Goal: Task Accomplishment & Management: Manage account settings

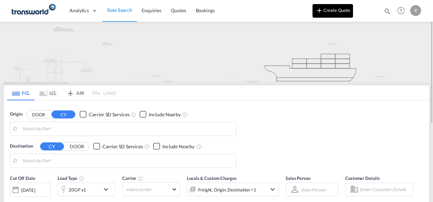
click at [333, 10] on button "Create Quote" at bounding box center [332, 11] width 40 height 14
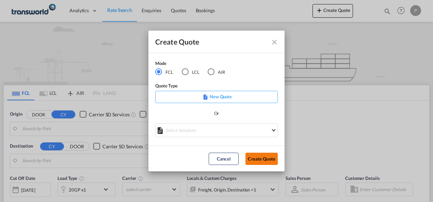
click at [263, 158] on button "Create Quote" at bounding box center [261, 159] width 32 height 12
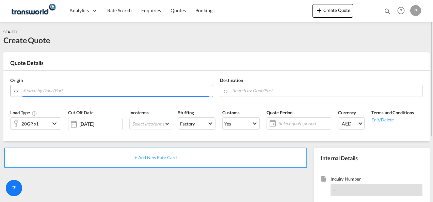
click at [65, 91] on input "Search by Door/Port" at bounding box center [116, 91] width 186 height 12
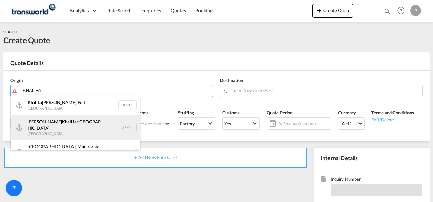
scroll to position [6, 0]
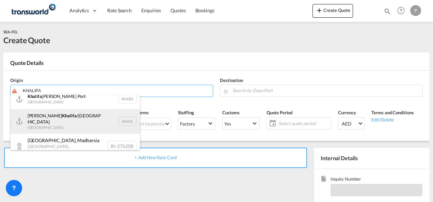
click at [62, 119] on div "[PERSON_NAME] /[GEOGRAPHIC_DATA] [GEOGRAPHIC_DATA] AEKHL" at bounding box center [75, 121] width 129 height 24
type input "[PERSON_NAME]/[GEOGRAPHIC_DATA], AEKHL"
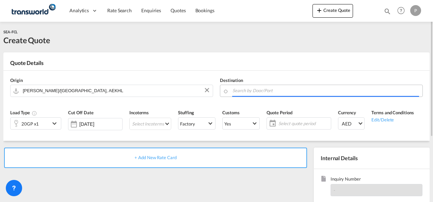
click at [262, 90] on input "Search by Door/Port" at bounding box center [325, 91] width 186 height 12
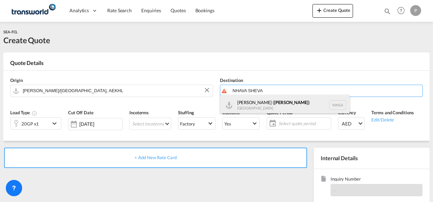
click at [265, 102] on div "[PERSON_NAME] ( [GEOGRAPHIC_DATA] ) [GEOGRAPHIC_DATA] [GEOGRAPHIC_DATA]" at bounding box center [284, 105] width 129 height 20
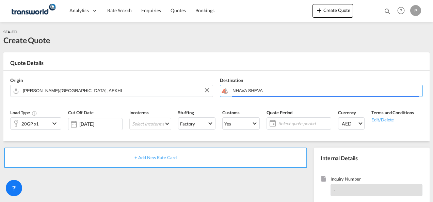
type input "[PERSON_NAME] ([PERSON_NAME]), [GEOGRAPHIC_DATA]"
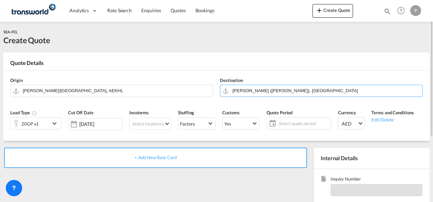
click at [57, 123] on md-icon "icon-chevron-down" at bounding box center [55, 123] width 10 height 8
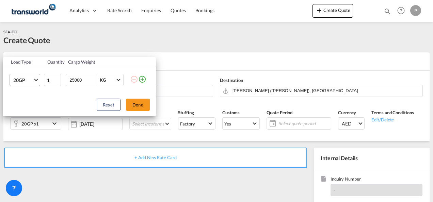
click at [38, 82] on md-select-value "20GP" at bounding box center [26, 80] width 27 height 12
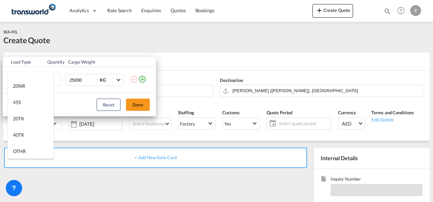
scroll to position [204, 0]
click at [26, 105] on md-option "20TK" at bounding box center [30, 104] width 46 height 16
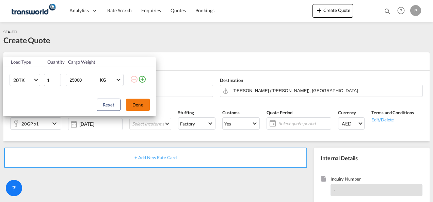
click at [142, 103] on button "Done" at bounding box center [138, 105] width 24 height 12
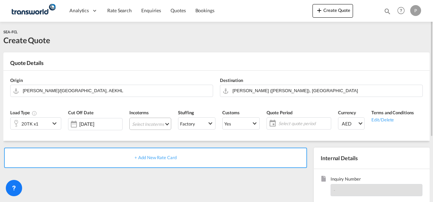
click at [151, 124] on md-select "Select Incoterms CIP - export Carriage and Insurance Paid to DDP - export Deliv…" at bounding box center [150, 124] width 42 height 12
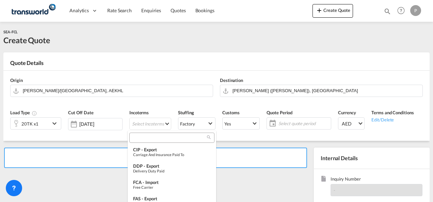
click at [156, 138] on input "search" at bounding box center [169, 138] width 76 height 6
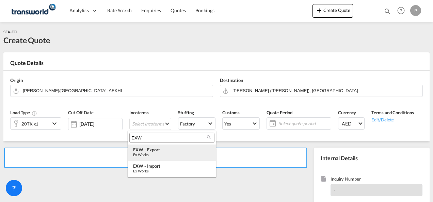
type input "EXW"
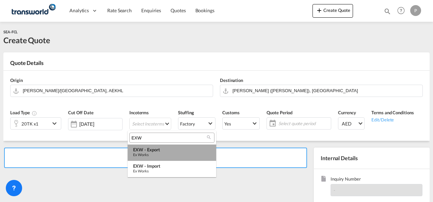
click at [151, 150] on div "EXW - export" at bounding box center [172, 149] width 78 height 5
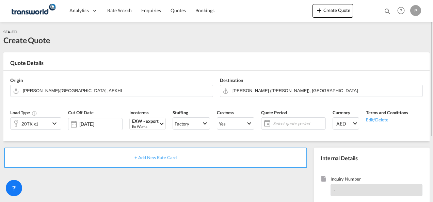
click at [267, 123] on md-icon "icon-calendar" at bounding box center [265, 123] width 8 height 8
click at [291, 123] on span "Select quote period" at bounding box center [298, 123] width 51 height 6
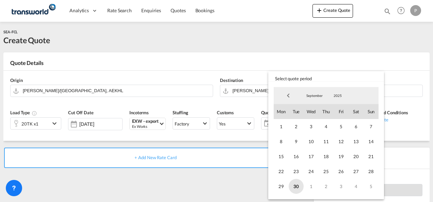
click at [297, 186] on span "30" at bounding box center [295, 186] width 15 height 15
click at [373, 186] on span "5" at bounding box center [370, 186] width 15 height 15
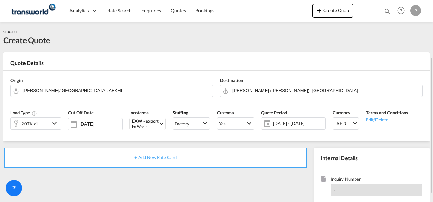
scroll to position [68, 0]
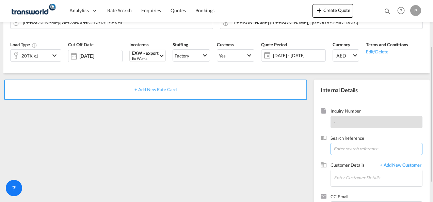
drag, startPoint x: 350, startPoint y: 145, endPoint x: 373, endPoint y: 148, distance: 23.3
click at [350, 144] on input at bounding box center [376, 149] width 92 height 12
paste input "CHP0182539"
type input "CHP0182539"
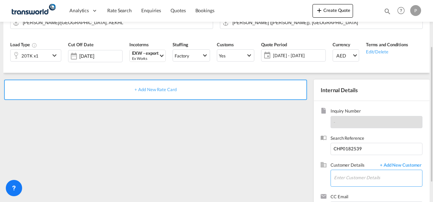
click at [340, 178] on input "Enter Customer Details" at bounding box center [378, 177] width 88 height 15
type input "A"
click at [357, 177] on input "GULBRA" at bounding box center [378, 177] width 88 height 15
type input "G"
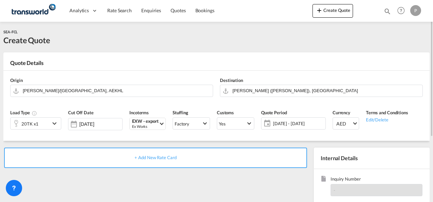
scroll to position [96, 0]
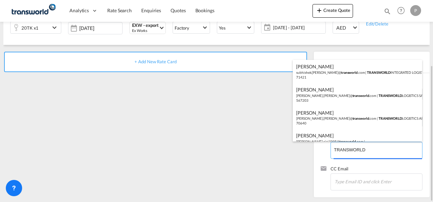
click at [366, 149] on body "Analytics Dashboard Rate Search Enquiries Quotes Bookings" at bounding box center [216, 101] width 433 height 202
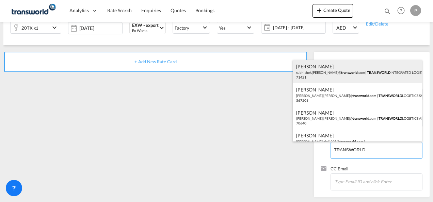
click at [393, 76] on div "[PERSON_NAME] [PERSON_NAME].[PERSON_NAME]@ transworld .com | TRANSWORLD INTEGRA…" at bounding box center [357, 71] width 129 height 23
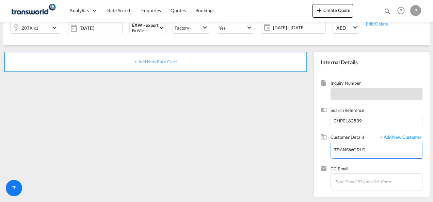
type input "TRANSWORLD INTEGRATED LOGISTEK PRIVATE LIMITED, [PERSON_NAME], [PERSON_NAME][EM…"
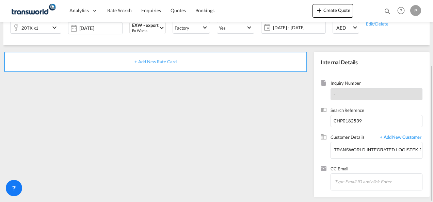
click at [156, 60] on span "+ Add New Rate Card" at bounding box center [155, 61] width 42 height 5
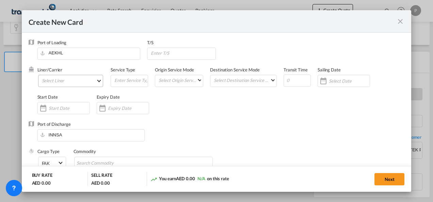
type input "Basic Ocean Freight"
select select "per equipment"
click at [76, 82] on md-select "Select Liner 2HM LOGISTICS D.O.O. / TDWC-CAPODISTRI 2HM LOGISTICS D.O.O. / TDWC…" at bounding box center [70, 81] width 65 height 12
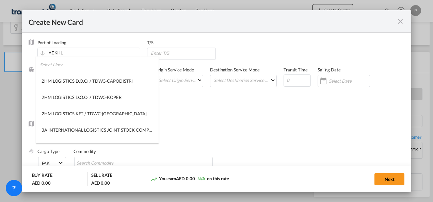
click at [78, 69] on input "search" at bounding box center [99, 64] width 119 height 16
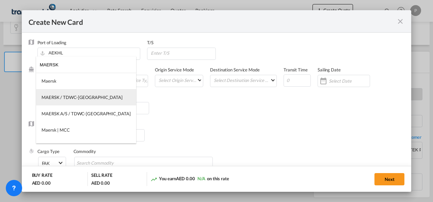
type input "MAERSK"
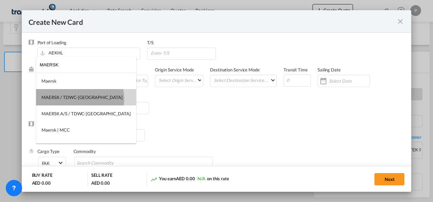
click at [80, 99] on div "MAERSK / TDWC-[GEOGRAPHIC_DATA]" at bounding box center [82, 97] width 81 height 6
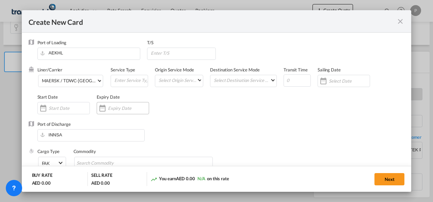
click at [129, 109] on input "Create New CardPort ..." at bounding box center [128, 107] width 41 height 5
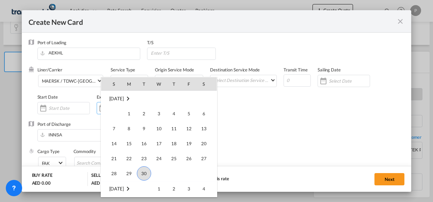
scroll to position [157650, 0]
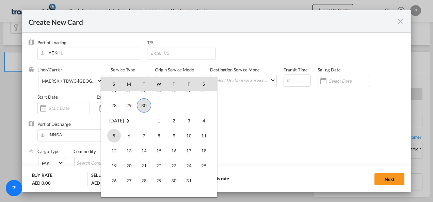
click at [114, 135] on span "5" at bounding box center [114, 136] width 14 height 14
type input "[DATE]"
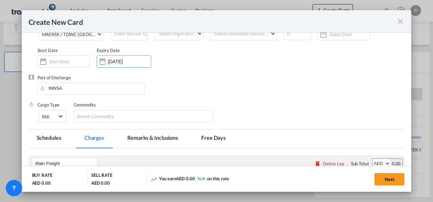
scroll to position [68, 0]
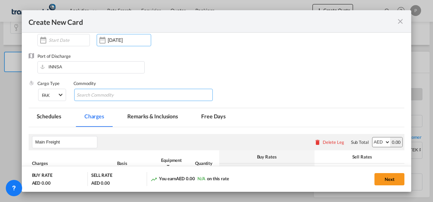
click at [105, 94] on input "Search Commodity" at bounding box center [108, 95] width 62 height 11
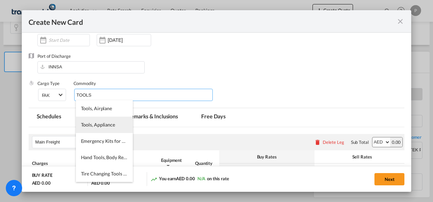
type input "TOOLS"
click at [92, 120] on li "Tools, Appliance" at bounding box center [104, 125] width 57 height 16
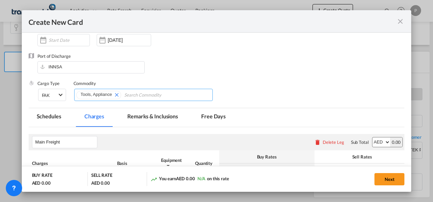
scroll to position [161, 0]
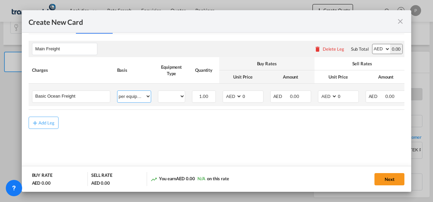
click at [145, 97] on select "per equipment per container per B/L per shipping bill per shipment % on freight…" at bounding box center [133, 96] width 33 height 11
select select "per shipment"
click at [117, 91] on select "per equipment per container per B/L per shipping bill per shipment % on freight…" at bounding box center [133, 96] width 33 height 11
click at [250, 95] on input "0" at bounding box center [252, 96] width 21 height 10
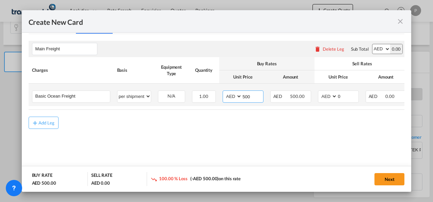
type input "500"
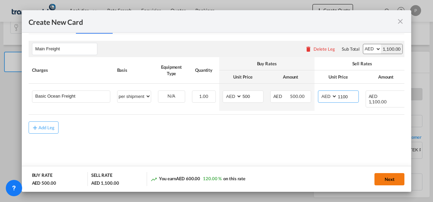
type input "1100"
click at [391, 177] on button "Next" at bounding box center [389, 179] width 30 height 12
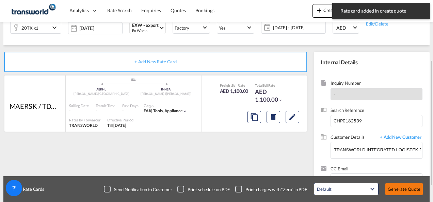
click at [405, 187] on button "Generate Quote" at bounding box center [403, 189] width 37 height 12
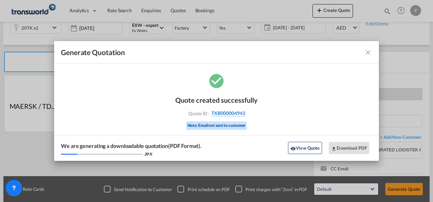
click at [239, 112] on span "TXB000004943" at bounding box center [228, 113] width 34 height 6
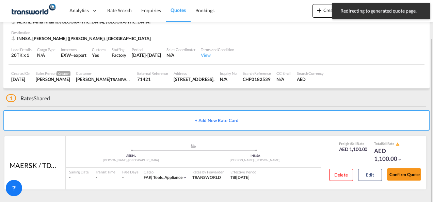
scroll to position [42, 0]
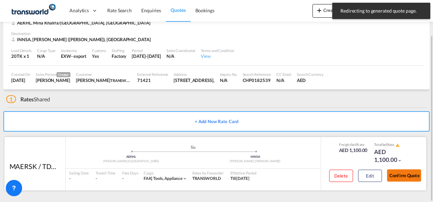
click at [407, 175] on button "Confirm Quote" at bounding box center [404, 175] width 34 height 12
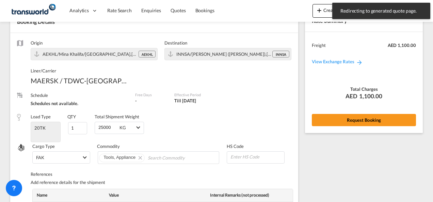
scroll to position [279, 0]
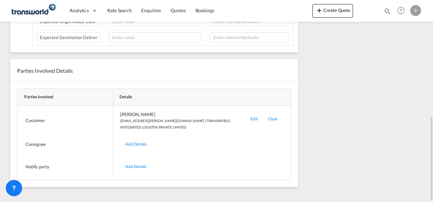
click at [257, 115] on div "Edit" at bounding box center [254, 120] width 18 height 19
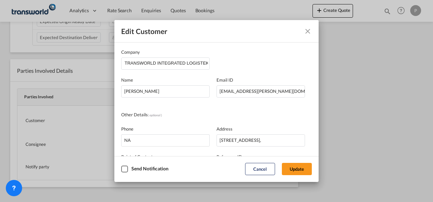
scroll to position [80, 0]
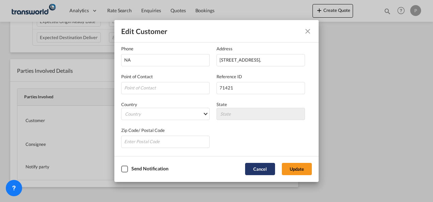
click at [262, 169] on button "Cancel" at bounding box center [260, 169] width 30 height 12
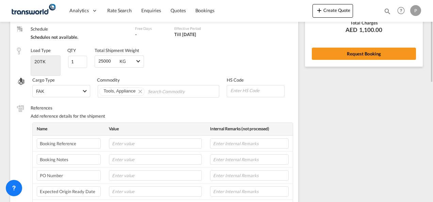
scroll to position [0, 0]
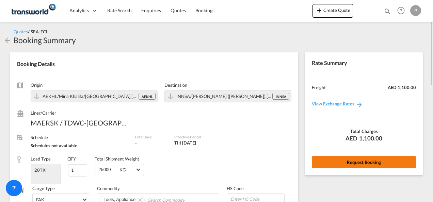
click at [348, 159] on button "Request Booking" at bounding box center [364, 162] width 104 height 12
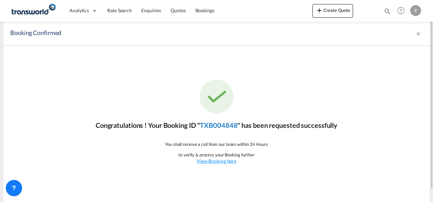
click at [225, 123] on link "TXB004848" at bounding box center [218, 125] width 37 height 8
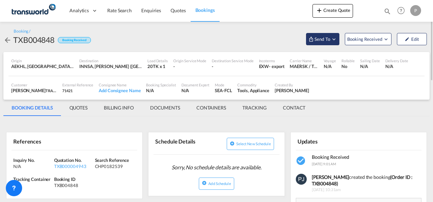
click at [335, 37] on md-icon "Open demo menu" at bounding box center [334, 39] width 6 height 6
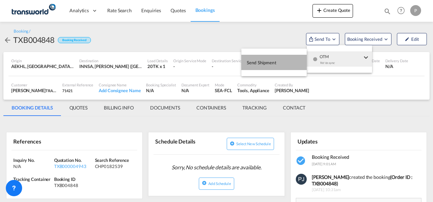
click at [265, 63] on span "Send Shipment" at bounding box center [262, 62] width 30 height 11
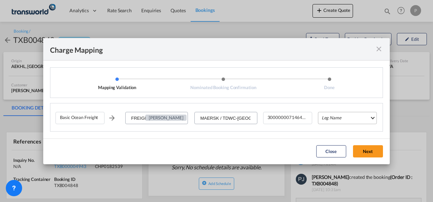
click at [342, 118] on md-select "Leg Name HANDLING ORIGIN VESSEL HANDLING DESTINATION OTHERS TL PICK UP CUSTOMS …" at bounding box center [347, 118] width 59 height 12
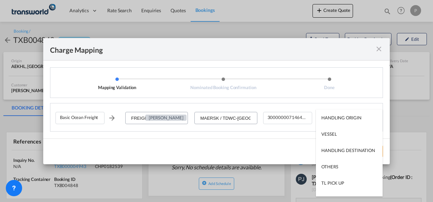
type md-option "HANDLING ORIGIN"
type md-option "VESSEL"
click at [337, 136] on md-option "VESSEL" at bounding box center [349, 134] width 67 height 16
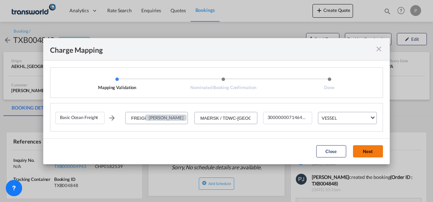
click at [364, 150] on button "Next" at bounding box center [368, 151] width 30 height 12
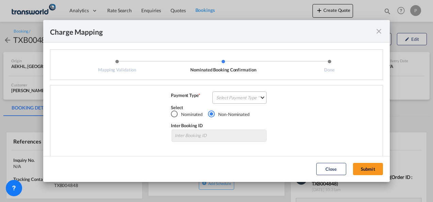
click at [227, 97] on md-select "Select Payment Type COLLECT PREPAID" at bounding box center [239, 98] width 54 height 12
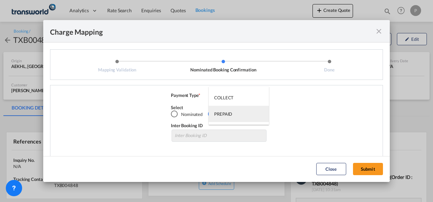
click at [225, 114] on div "PREPAID" at bounding box center [223, 114] width 18 height 6
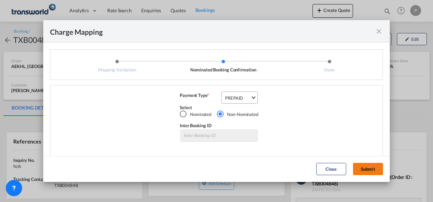
click at [363, 165] on button "Submit" at bounding box center [368, 169] width 30 height 12
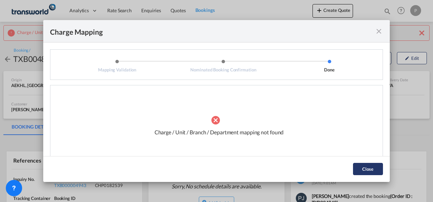
click at [365, 172] on button "Close" at bounding box center [368, 169] width 30 height 12
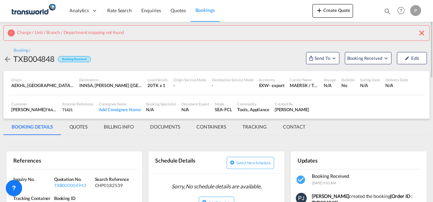
click at [426, 30] on div "Charge / Unit / Branch / Department mapping not found" at bounding box center [216, 33] width 426 height 16
click at [423, 32] on md-icon "icon-close" at bounding box center [421, 33] width 8 height 8
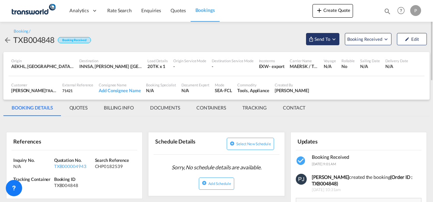
click at [335, 40] on md-icon "Open demo menu" at bounding box center [334, 39] width 6 height 6
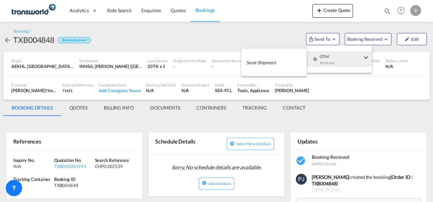
click at [259, 63] on span "Send Shipment" at bounding box center [262, 62] width 30 height 11
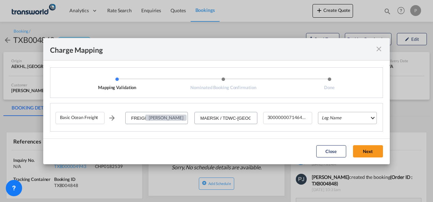
click at [343, 120] on md-select "Leg Name HANDLING ORIGIN VESSEL HANDLING DESTINATION OTHERS TL PICK UP CUSTOMS …" at bounding box center [347, 118] width 59 height 12
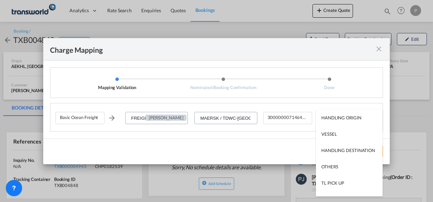
type md-option "HANDLING ORIGIN"
type md-option "VESSEL"
click at [338, 138] on md-option "VESSEL" at bounding box center [349, 134] width 67 height 16
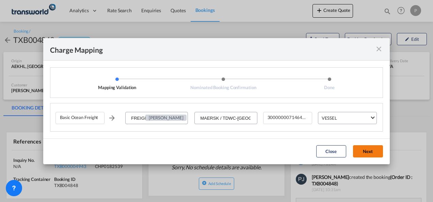
click at [367, 150] on button "Next" at bounding box center [368, 151] width 30 height 12
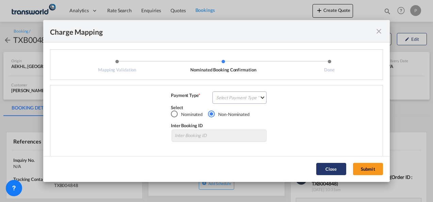
click at [335, 170] on button "Close" at bounding box center [331, 169] width 30 height 12
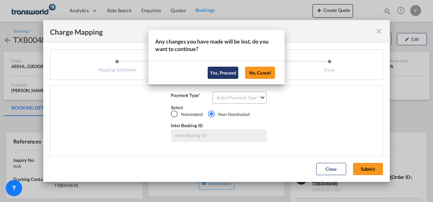
click at [231, 72] on button "Yes, Proceed" at bounding box center [223, 73] width 31 height 12
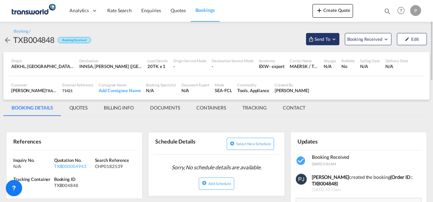
click at [336, 39] on md-icon "Open demo menu" at bounding box center [334, 39] width 6 height 6
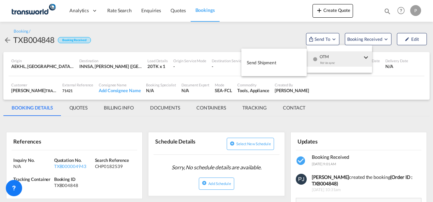
click at [276, 64] on span "Send Shipment" at bounding box center [262, 62] width 30 height 11
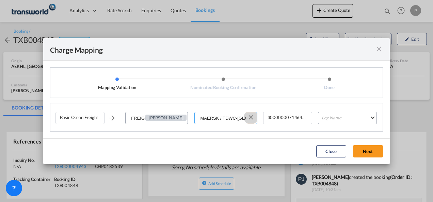
click at [253, 116] on button "Clear Input" at bounding box center [251, 117] width 10 height 10
click at [227, 117] on input "Select Service Provider" at bounding box center [226, 118] width 62 height 12
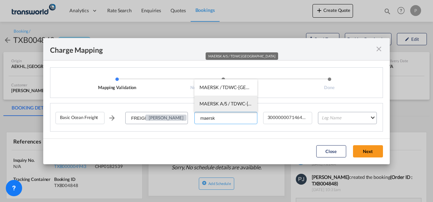
click at [227, 106] on span "MAERSK A/S / TDWC-[GEOGRAPHIC_DATA]" at bounding box center [246, 104] width 95 height 6
type input "MAERSK A/S / TDWC-[GEOGRAPHIC_DATA]"
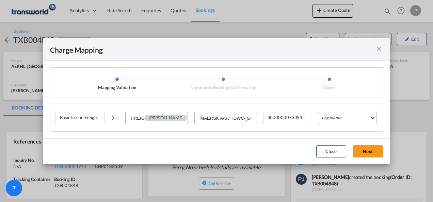
click at [334, 118] on md-select "Leg Name HANDLING ORIGIN VESSEL HANDLING DESTINATION OTHERS TL PICK UP CUSTOMS …" at bounding box center [347, 118] width 59 height 12
type md-option "HANDLING ORIGIN"
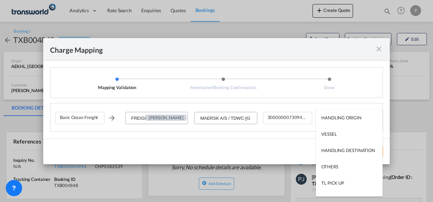
type md-option "VESSEL"
click at [335, 134] on div "VESSEL" at bounding box center [328, 134] width 15 height 6
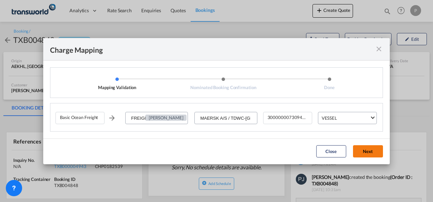
click at [367, 149] on button "Next" at bounding box center [368, 151] width 30 height 12
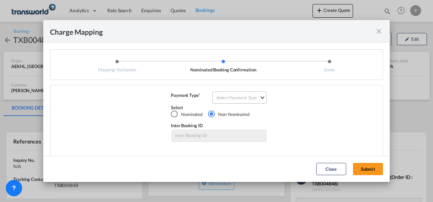
click at [226, 99] on md-select "Select Payment Type COLLECT PREPAID" at bounding box center [239, 98] width 54 height 12
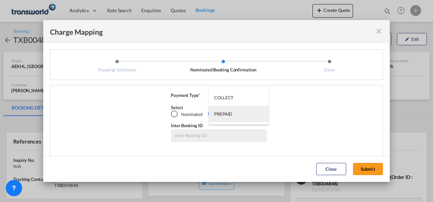
click at [226, 112] on div "PREPAID" at bounding box center [223, 114] width 18 height 6
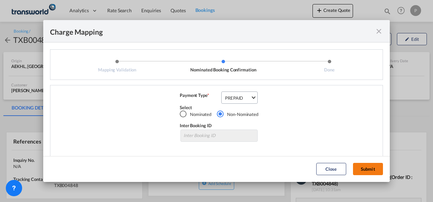
click at [367, 166] on button "Submit" at bounding box center [368, 169] width 30 height 12
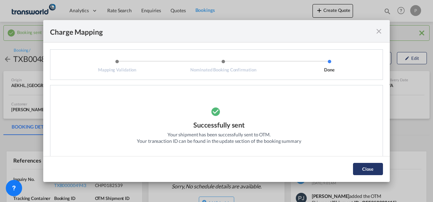
click at [368, 166] on button "Close" at bounding box center [368, 169] width 30 height 12
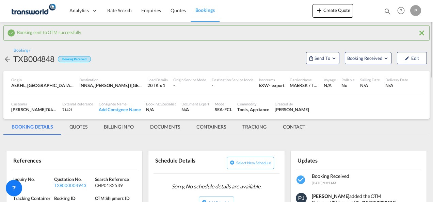
scroll to position [102, 0]
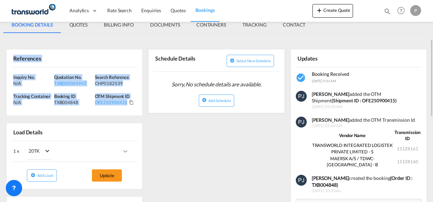
drag, startPoint x: 13, startPoint y: 59, endPoint x: 137, endPoint y: 103, distance: 132.0
click at [137, 103] on div "References Inquiry No. N/A Quotation No. TXB000004943 Search Reference CHP01825…" at bounding box center [74, 82] width 136 height 67
copy div "References Inquiry No. N/A Quotation No. TXB000004943 Search Reference CHP01825…"
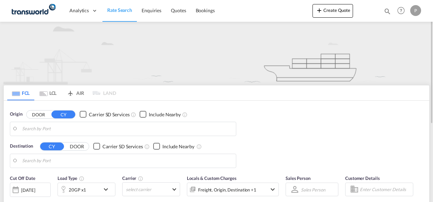
click at [387, 11] on md-icon "icon-magnify" at bounding box center [386, 10] width 7 height 7
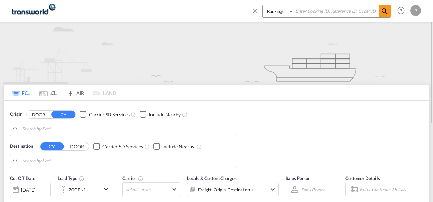
click at [302, 10] on input at bounding box center [336, 11] width 85 height 12
paste input "TXB004655"
type input "TXB004655"
click at [387, 14] on md-icon "icon-magnify" at bounding box center [384, 11] width 8 height 8
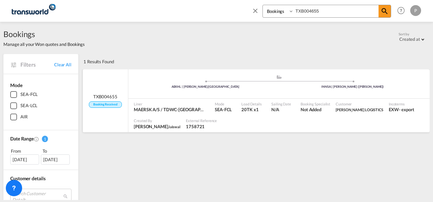
click at [107, 97] on span "TXB004655" at bounding box center [105, 97] width 24 height 6
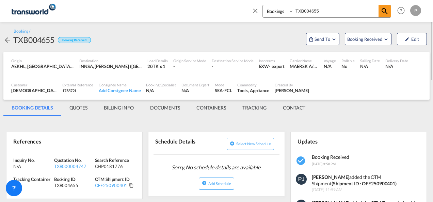
click at [46, 68] on div "AEKHL, [GEOGRAPHIC_DATA]/[GEOGRAPHIC_DATA], [GEOGRAPHIC_DATA], [GEOGRAPHIC_DATA…" at bounding box center [42, 66] width 63 height 6
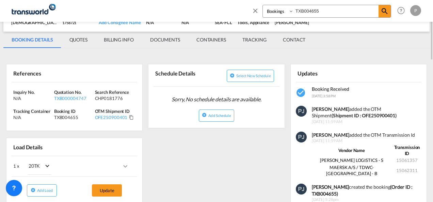
scroll to position [102, 0]
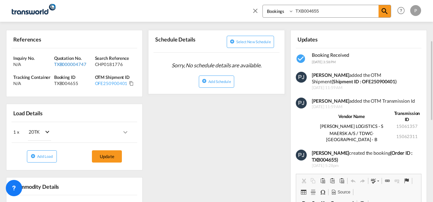
click at [66, 65] on div "TXB000004747" at bounding box center [73, 64] width 39 height 6
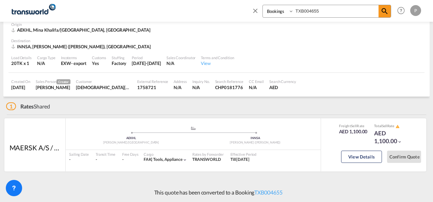
scroll to position [34, 0]
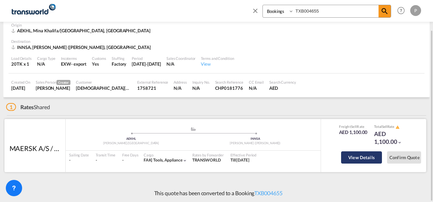
click at [352, 156] on button "View Details" at bounding box center [361, 157] width 41 height 12
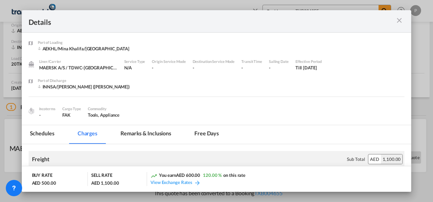
scroll to position [67, 0]
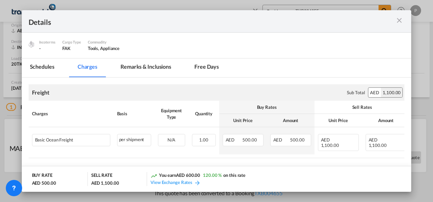
click at [399, 22] on md-icon "icon-close m-3 fg-AAA8AD cursor" at bounding box center [399, 20] width 8 height 8
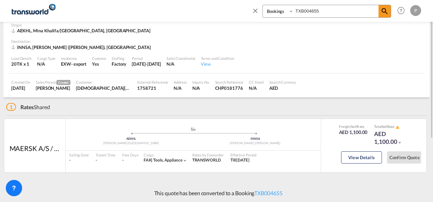
scroll to position [0, 0]
